Goal: Information Seeking & Learning: Understand process/instructions

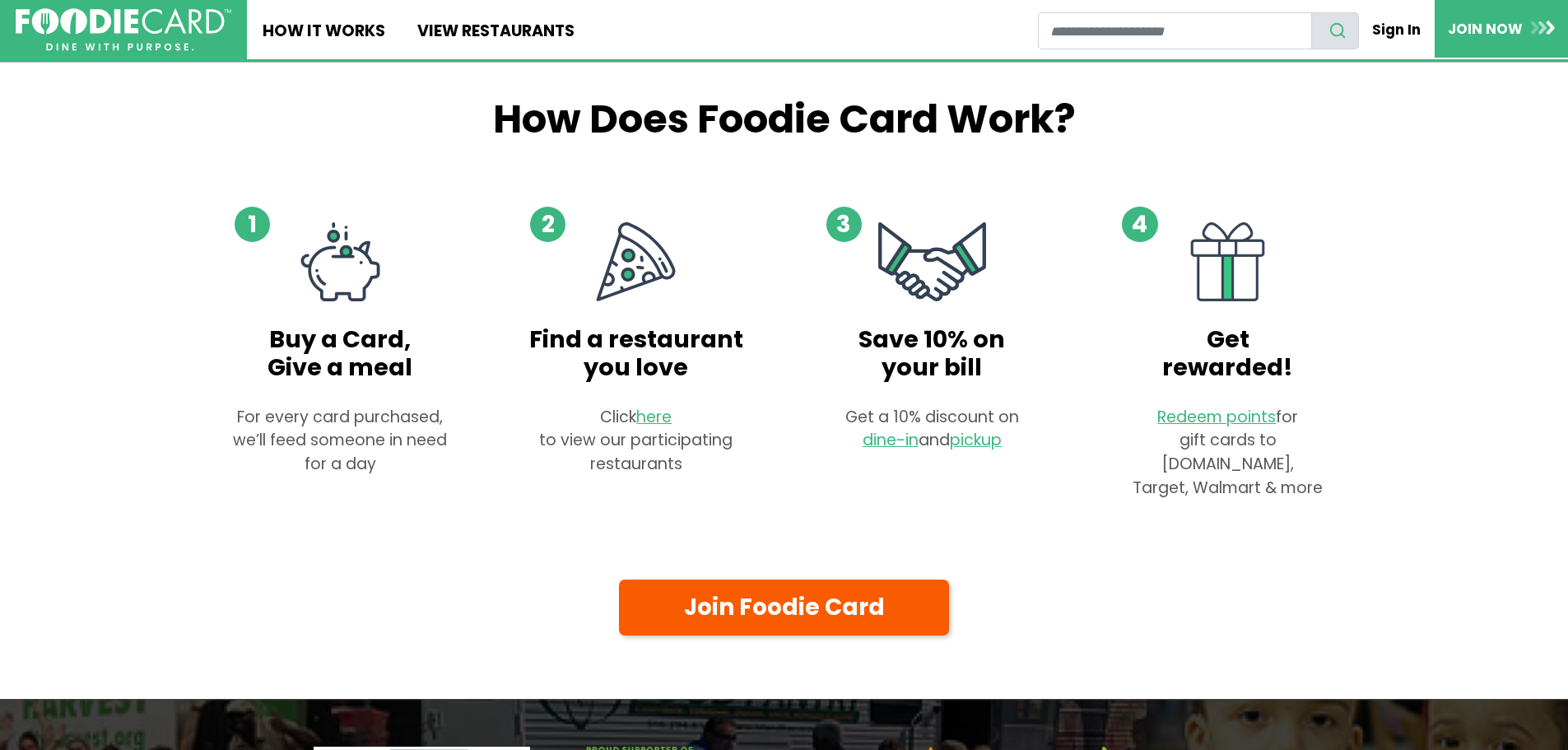
scroll to position [480, 0]
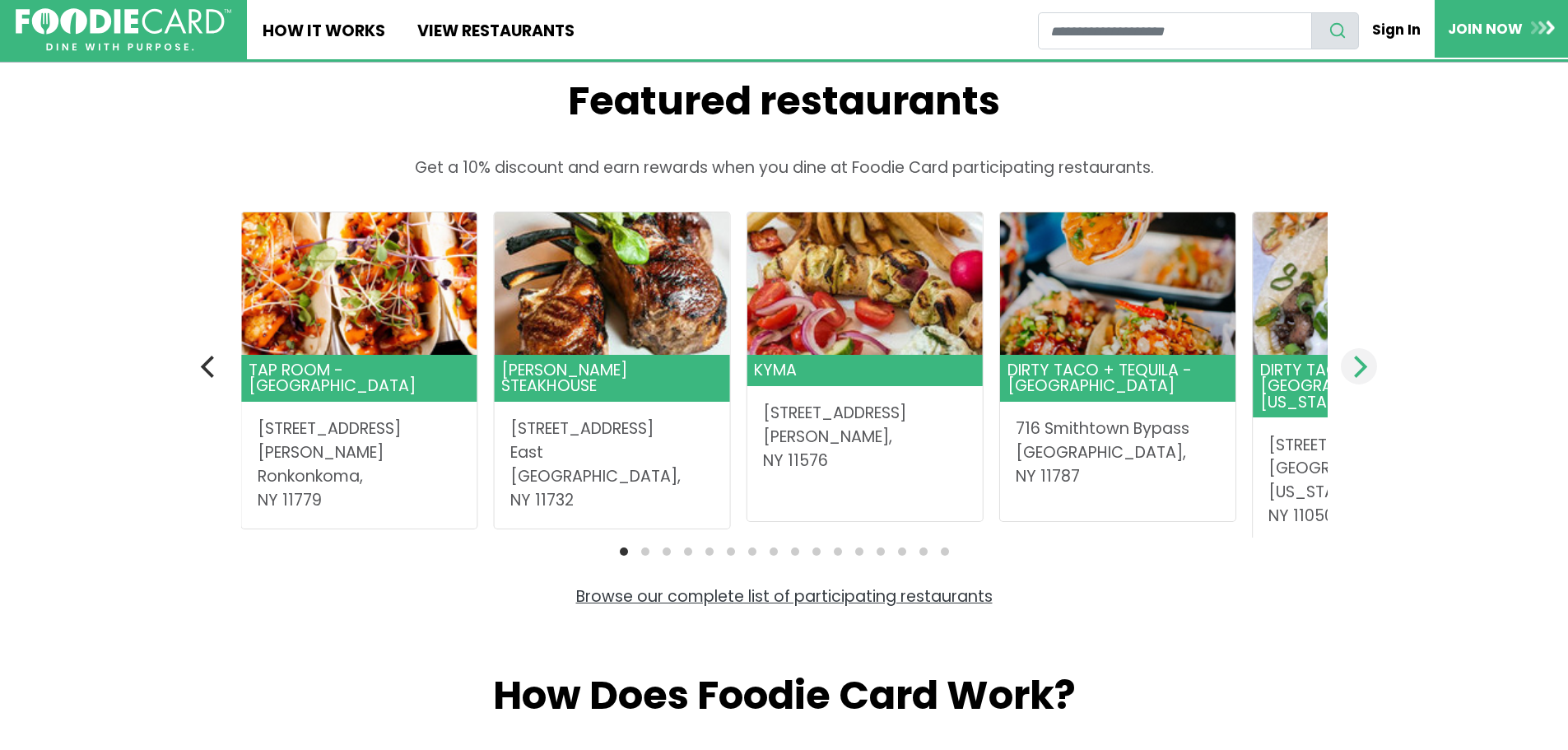
click at [1358, 377] on icon "Next" at bounding box center [1358, 366] width 21 height 21
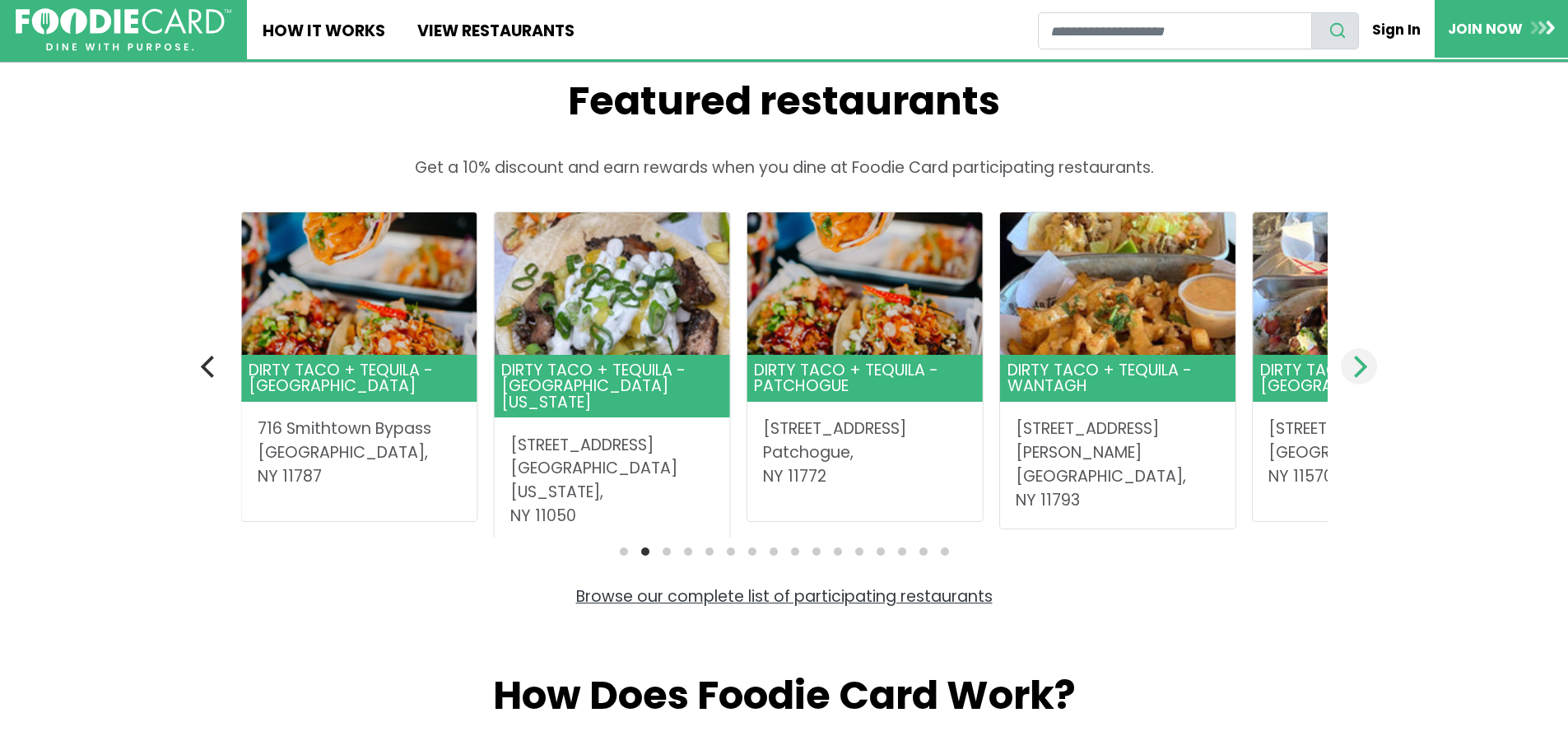
click at [1358, 377] on icon "Next" at bounding box center [1358, 366] width 21 height 21
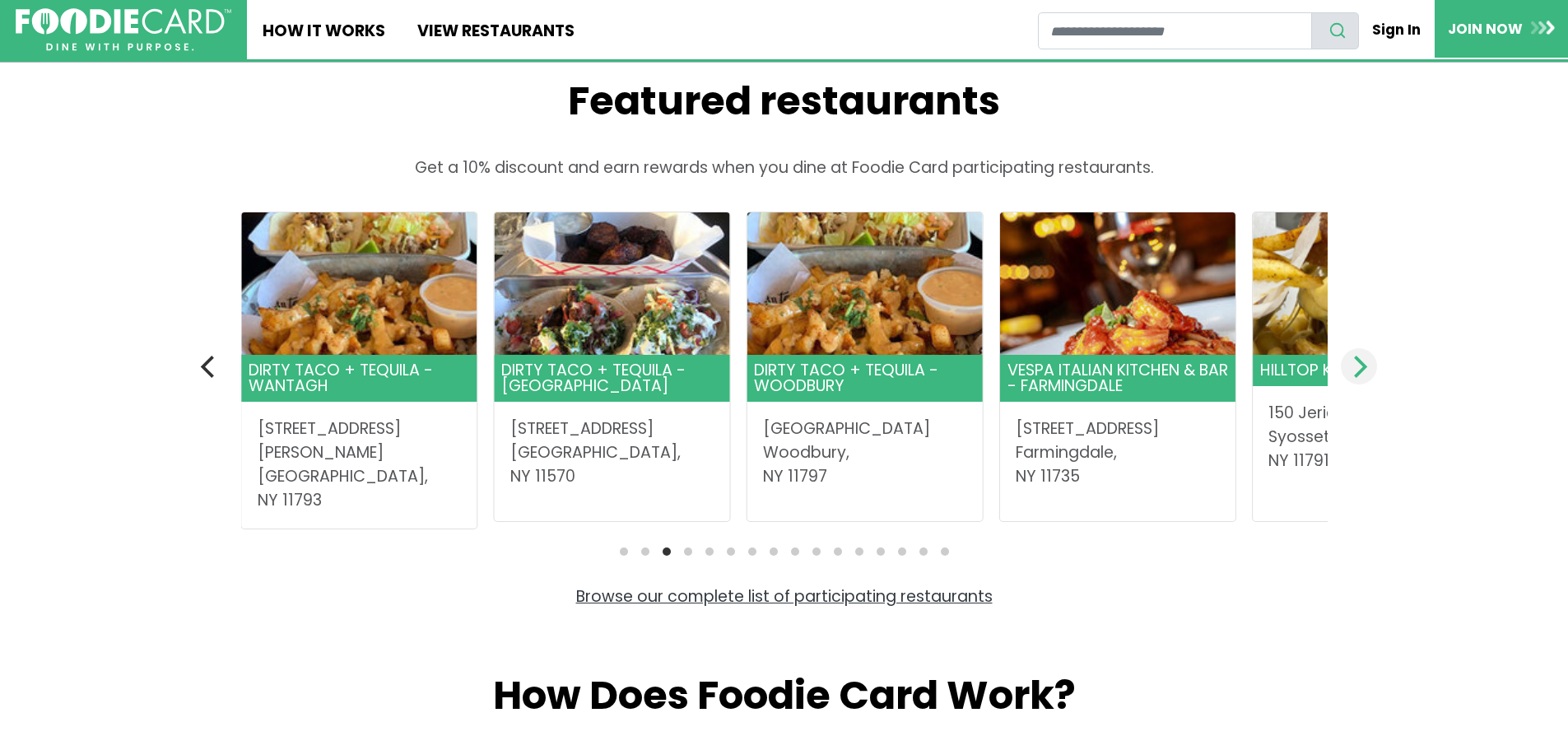
click at [1358, 377] on icon "Next" at bounding box center [1358, 366] width 21 height 21
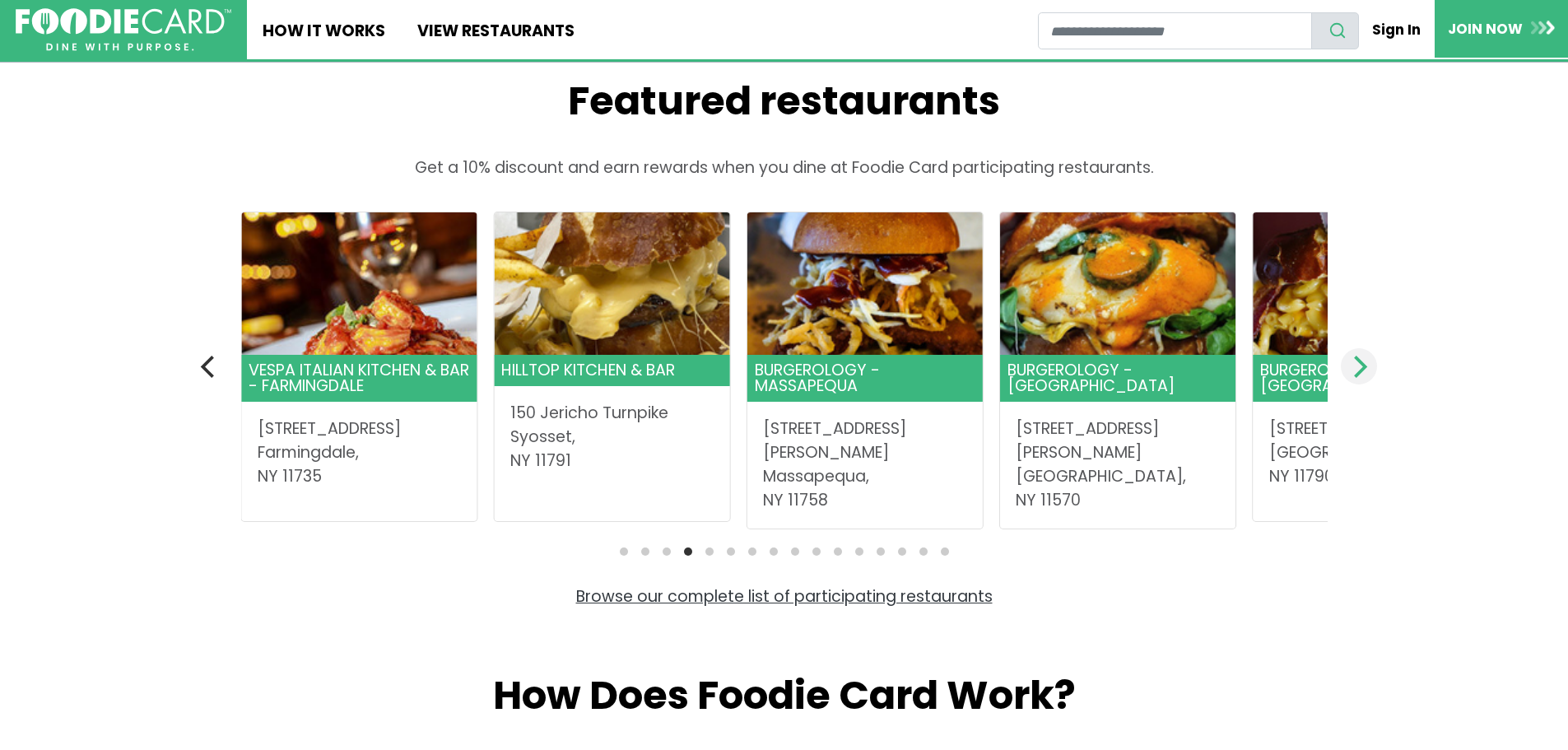
click at [1359, 377] on icon "Next" at bounding box center [1358, 366] width 21 height 21
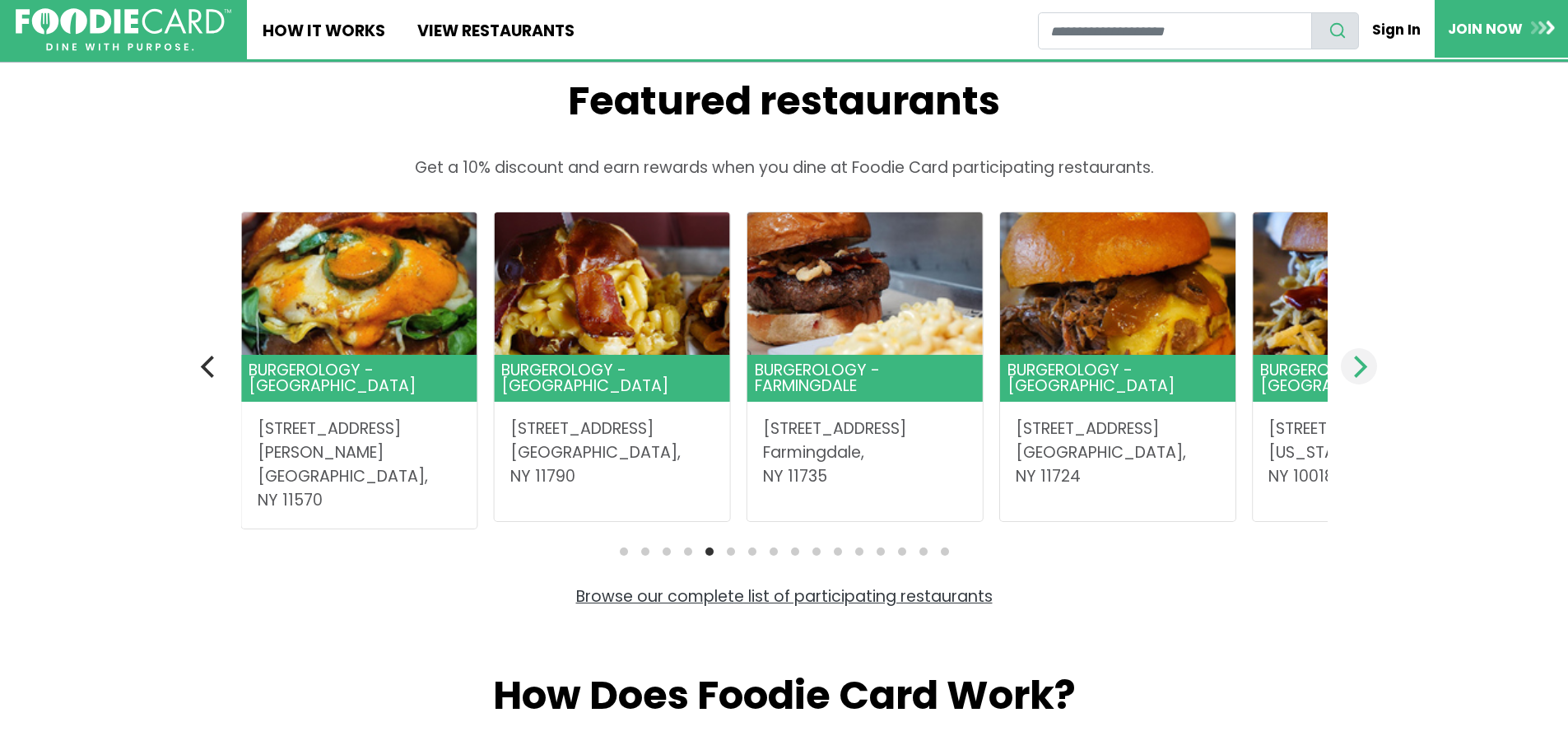
click at [1359, 377] on icon "Next" at bounding box center [1358, 366] width 21 height 21
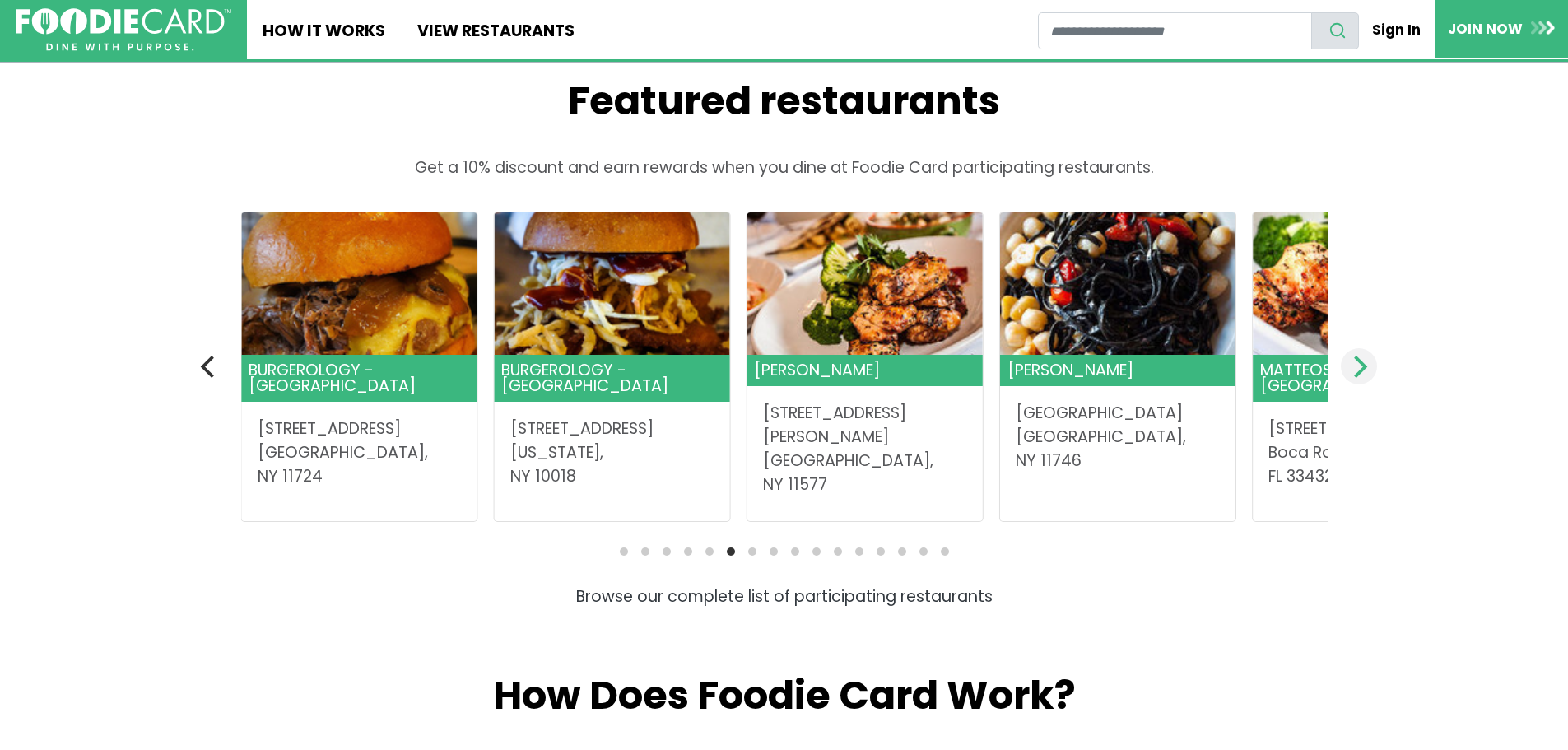
click at [1359, 377] on icon "Next" at bounding box center [1358, 366] width 21 height 21
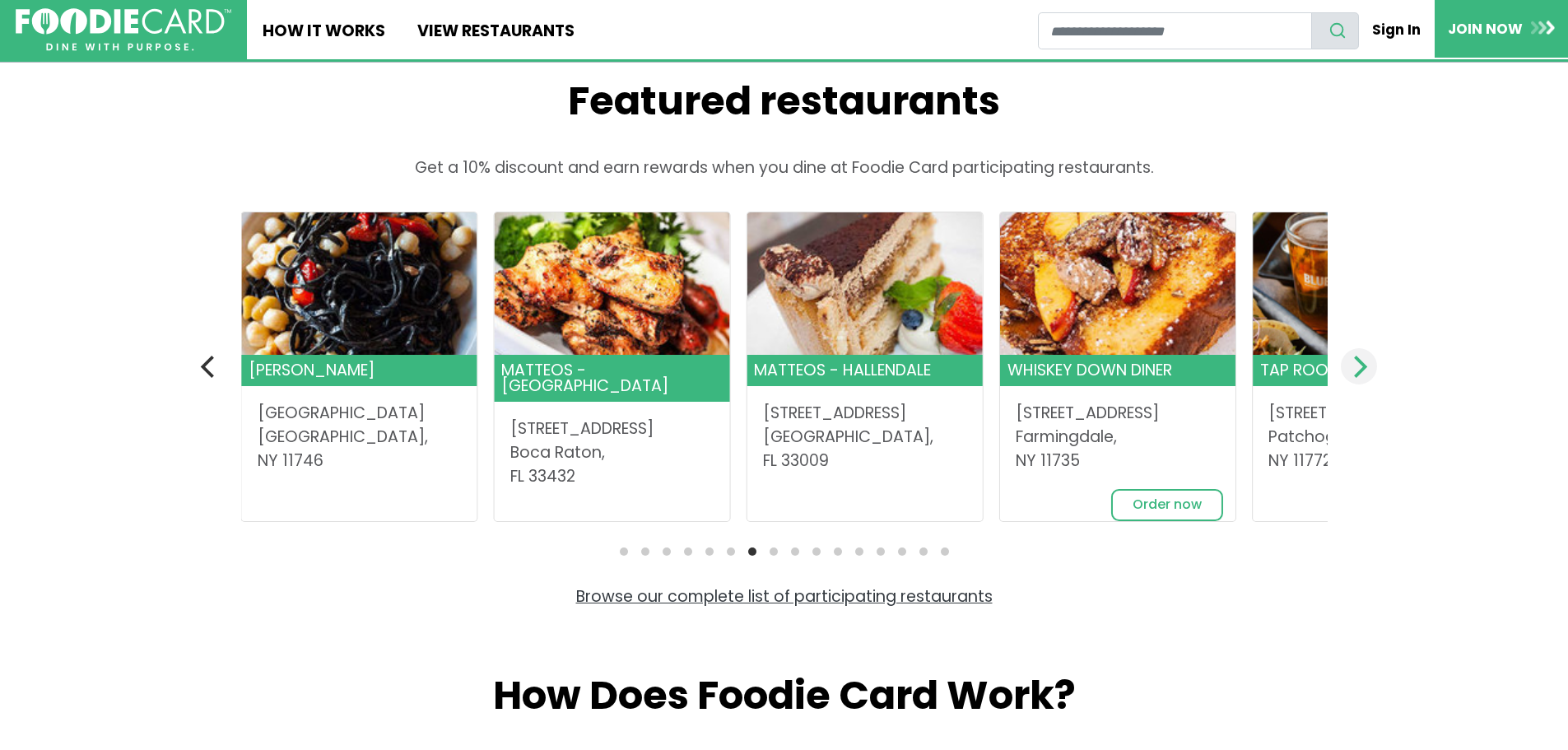
click at [1359, 377] on icon "Next" at bounding box center [1358, 366] width 21 height 21
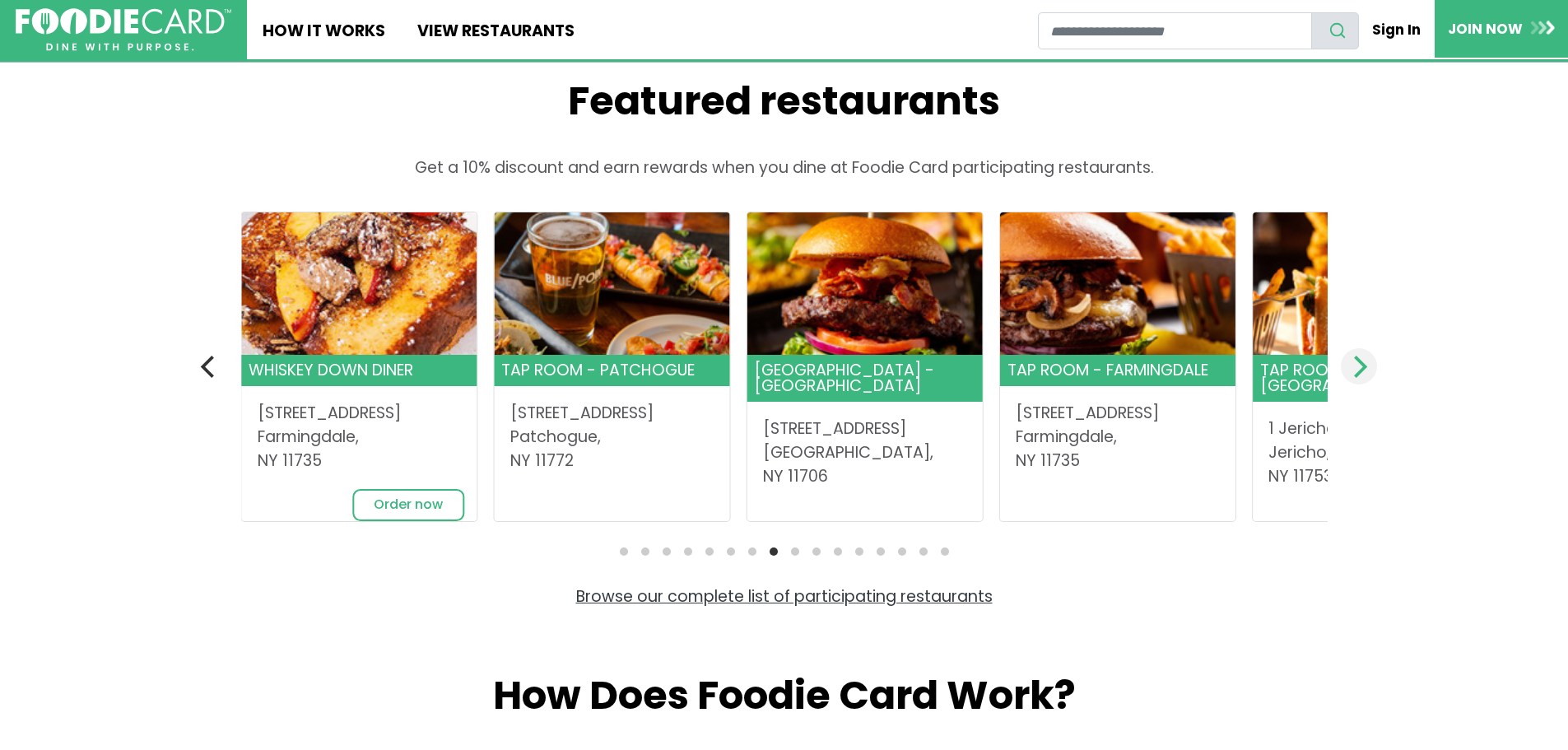
scroll to position [0, 0]
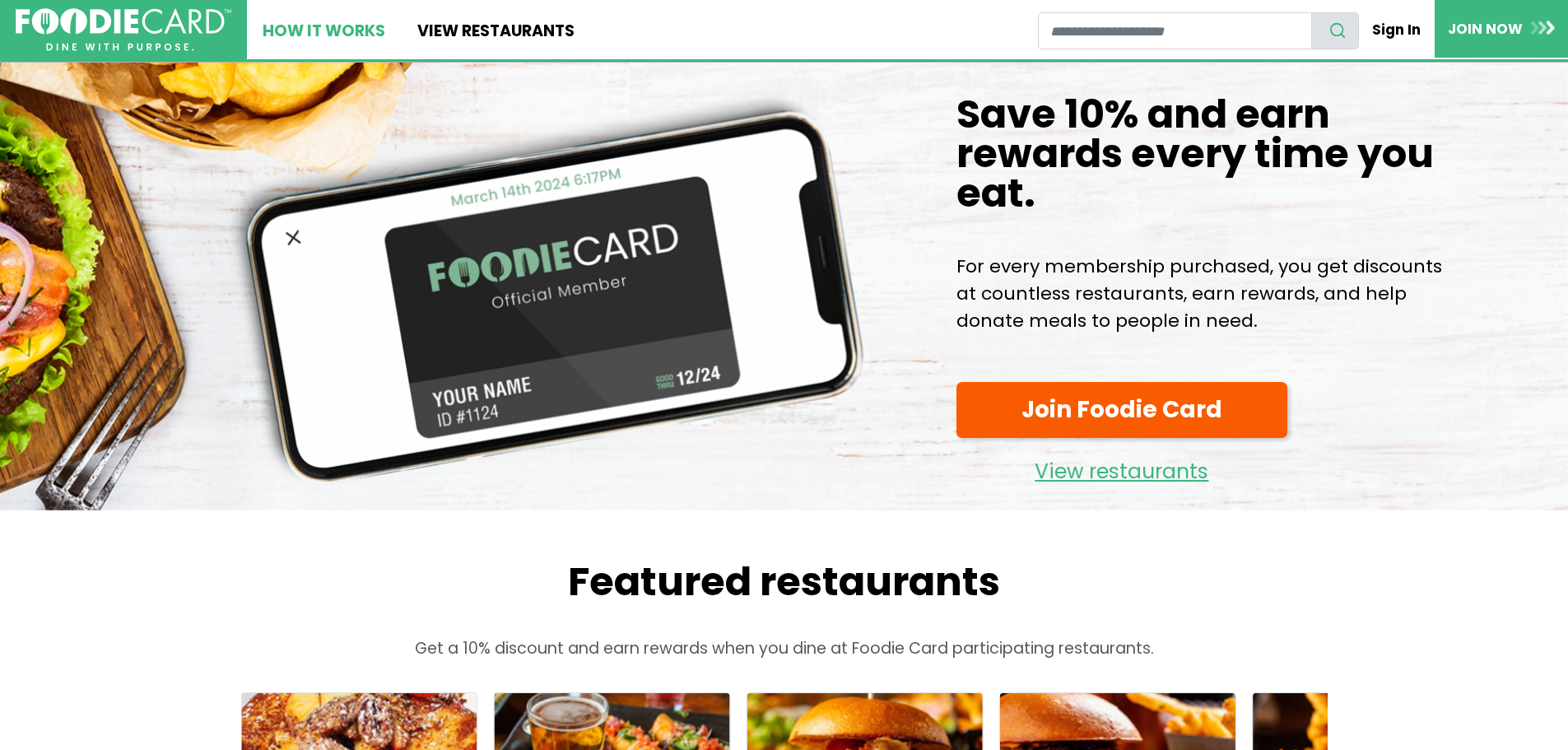
click at [355, 24] on link "How It Works" at bounding box center [323, 29] width 154 height 59
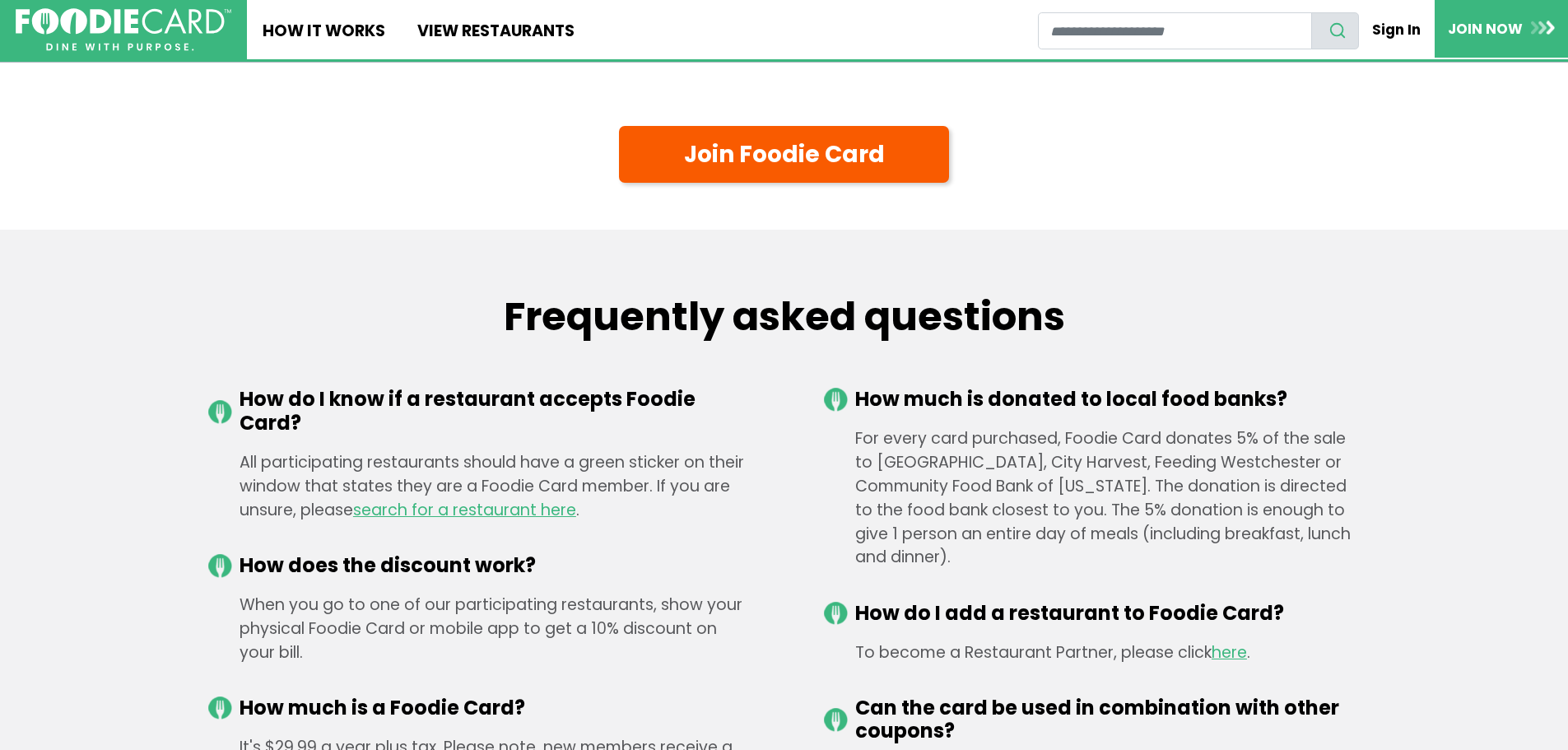
scroll to position [2386, 0]
